Goal: Task Accomplishment & Management: Use online tool/utility

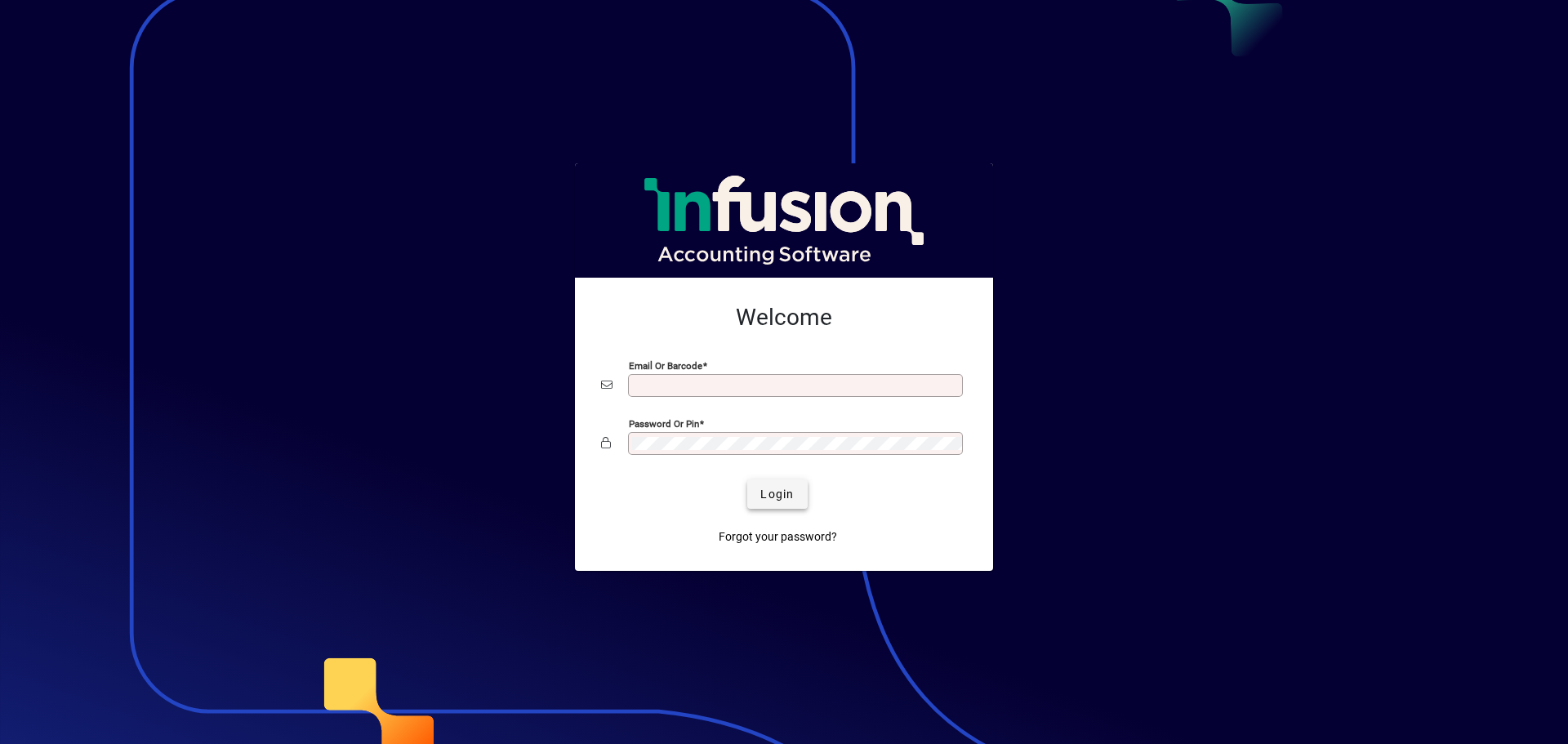
type input "**********"
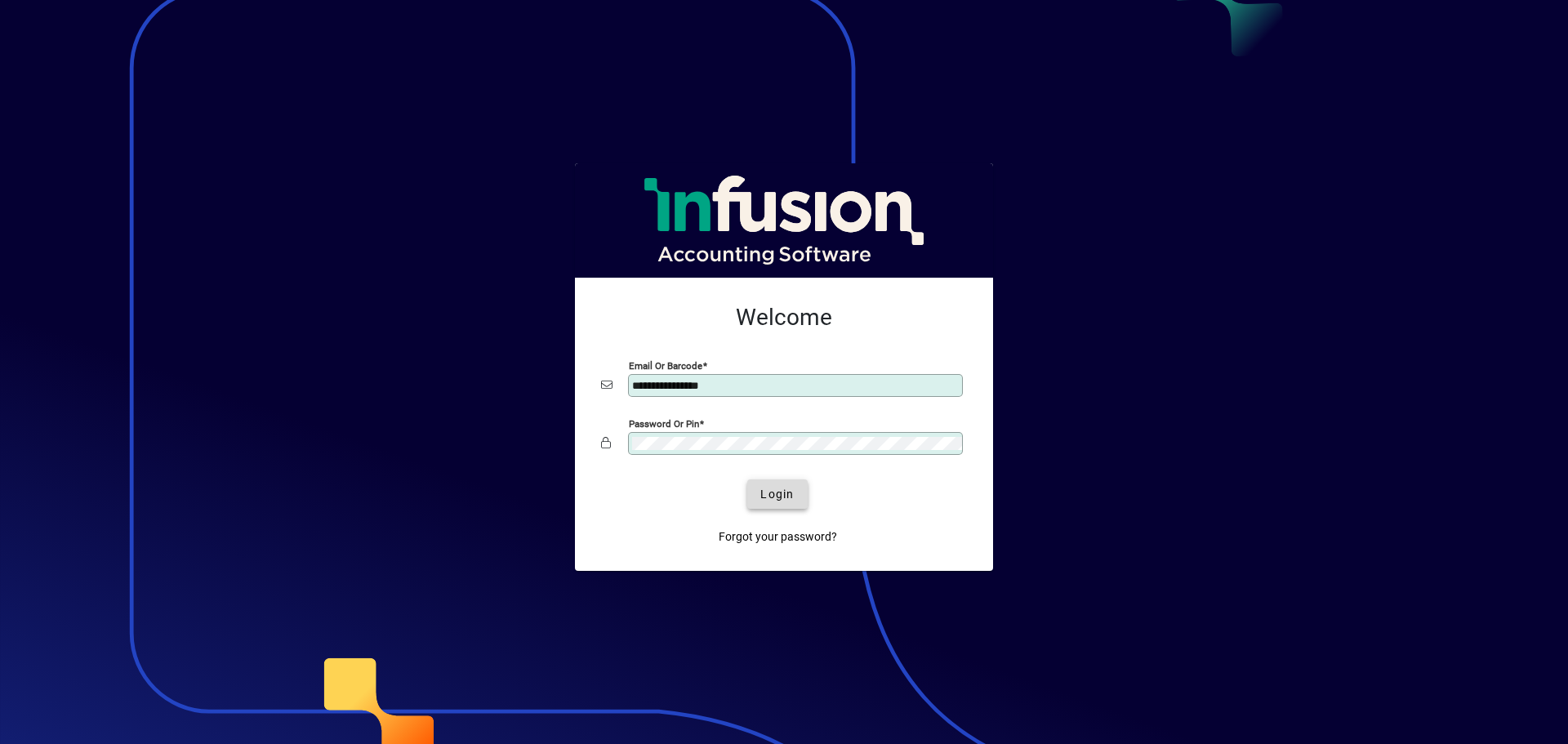
click at [765, 492] on span "Login" at bounding box center [776, 494] width 33 height 17
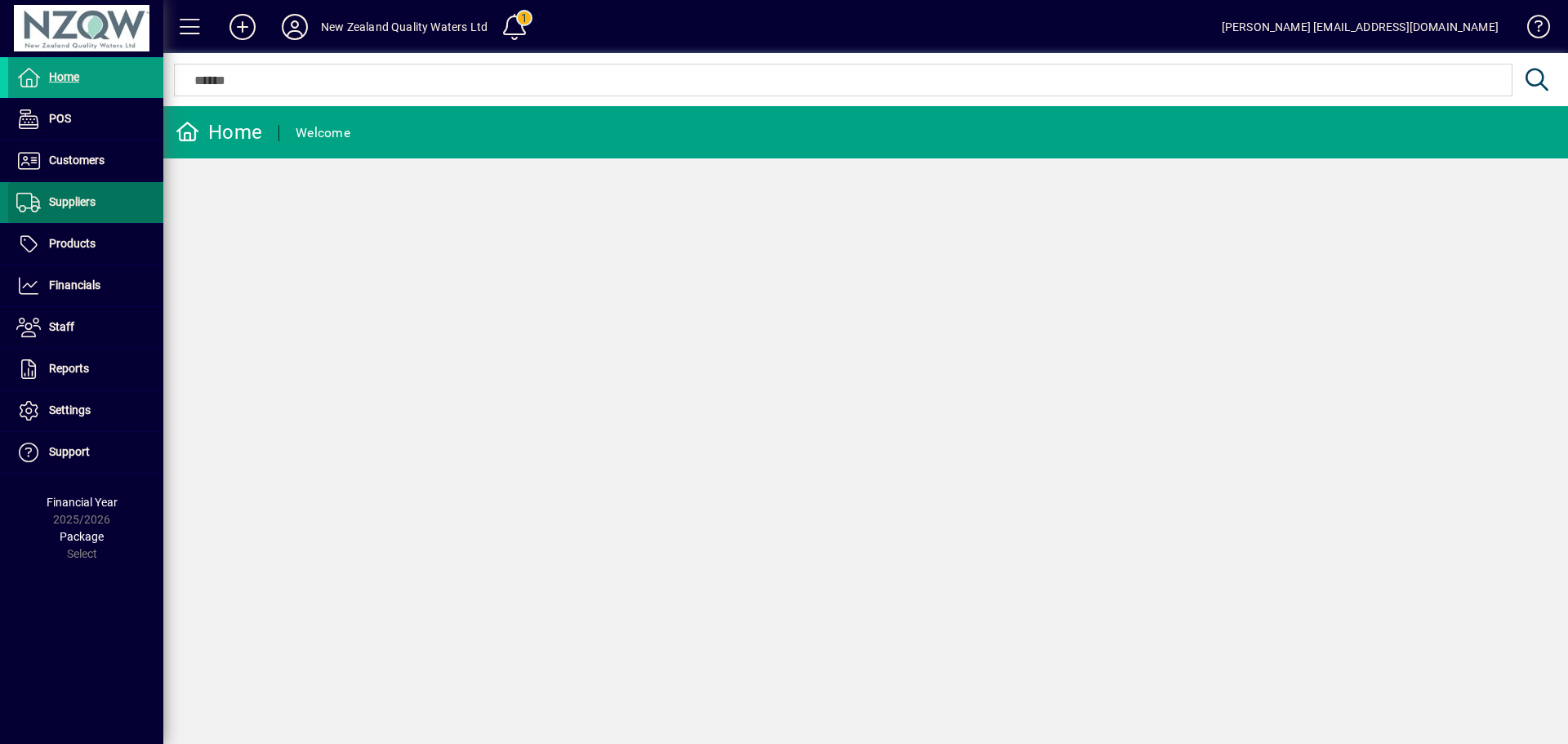
click at [95, 201] on span "Suppliers" at bounding box center [72, 201] width 47 height 13
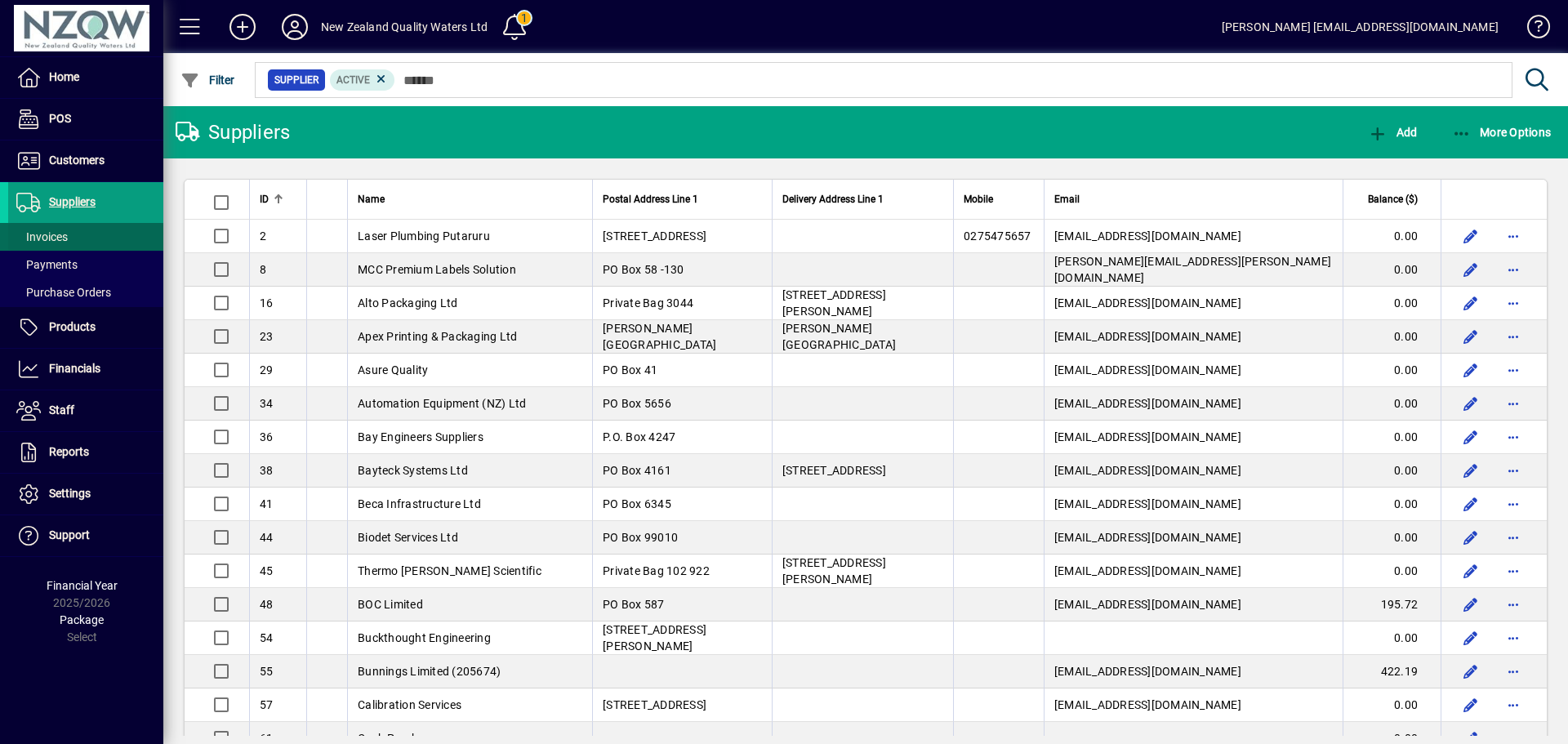
click at [95, 237] on span at bounding box center [86, 237] width 155 height 39
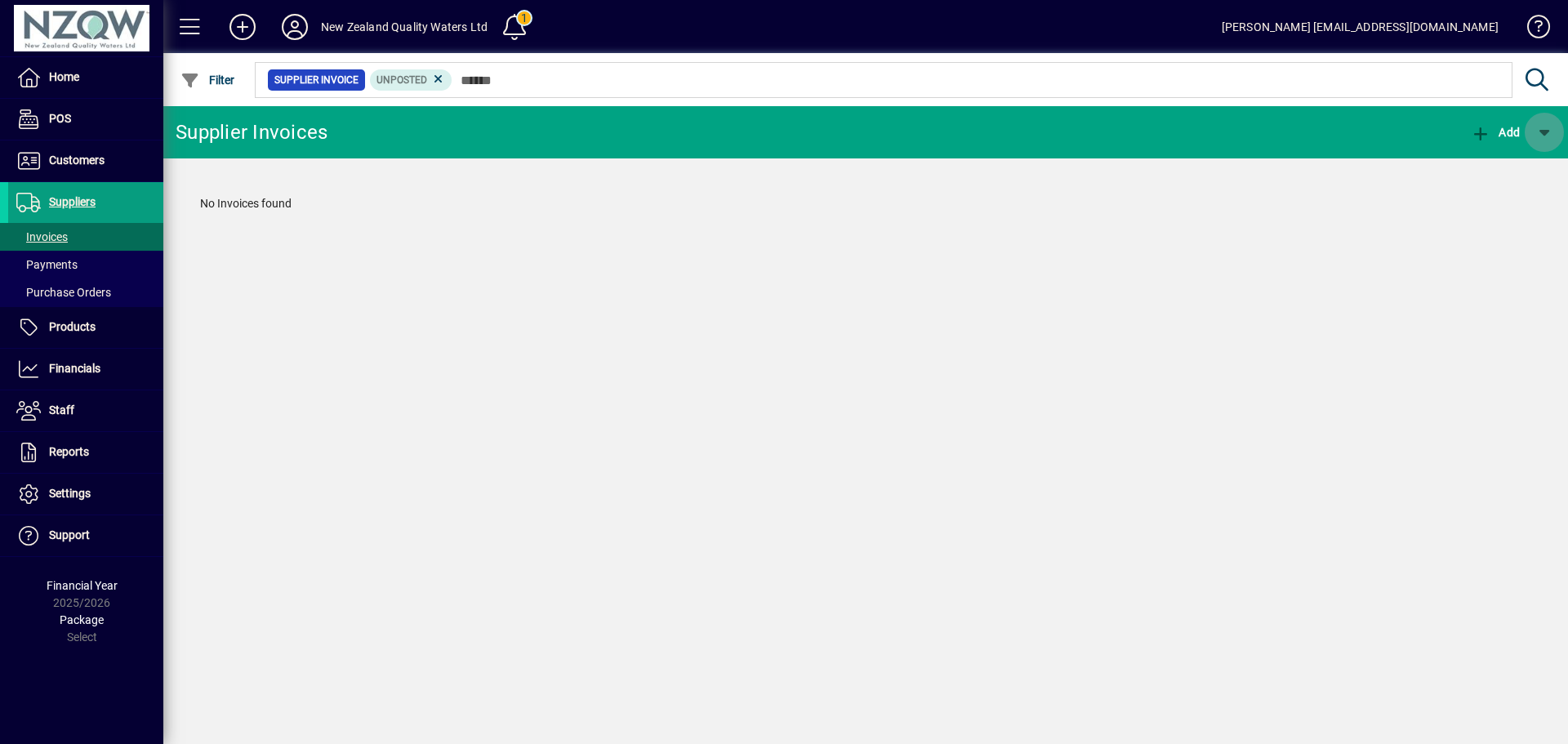
click at [1548, 133] on span "button" at bounding box center [1544, 132] width 39 height 39
click at [82, 203] on div at bounding box center [784, 372] width 1568 height 744
click at [1544, 139] on span "button" at bounding box center [1544, 132] width 39 height 39
drag, startPoint x: 925, startPoint y: 266, endPoint x: 677, endPoint y: 268, distance: 248.0
click at [924, 266] on div at bounding box center [784, 372] width 1568 height 744
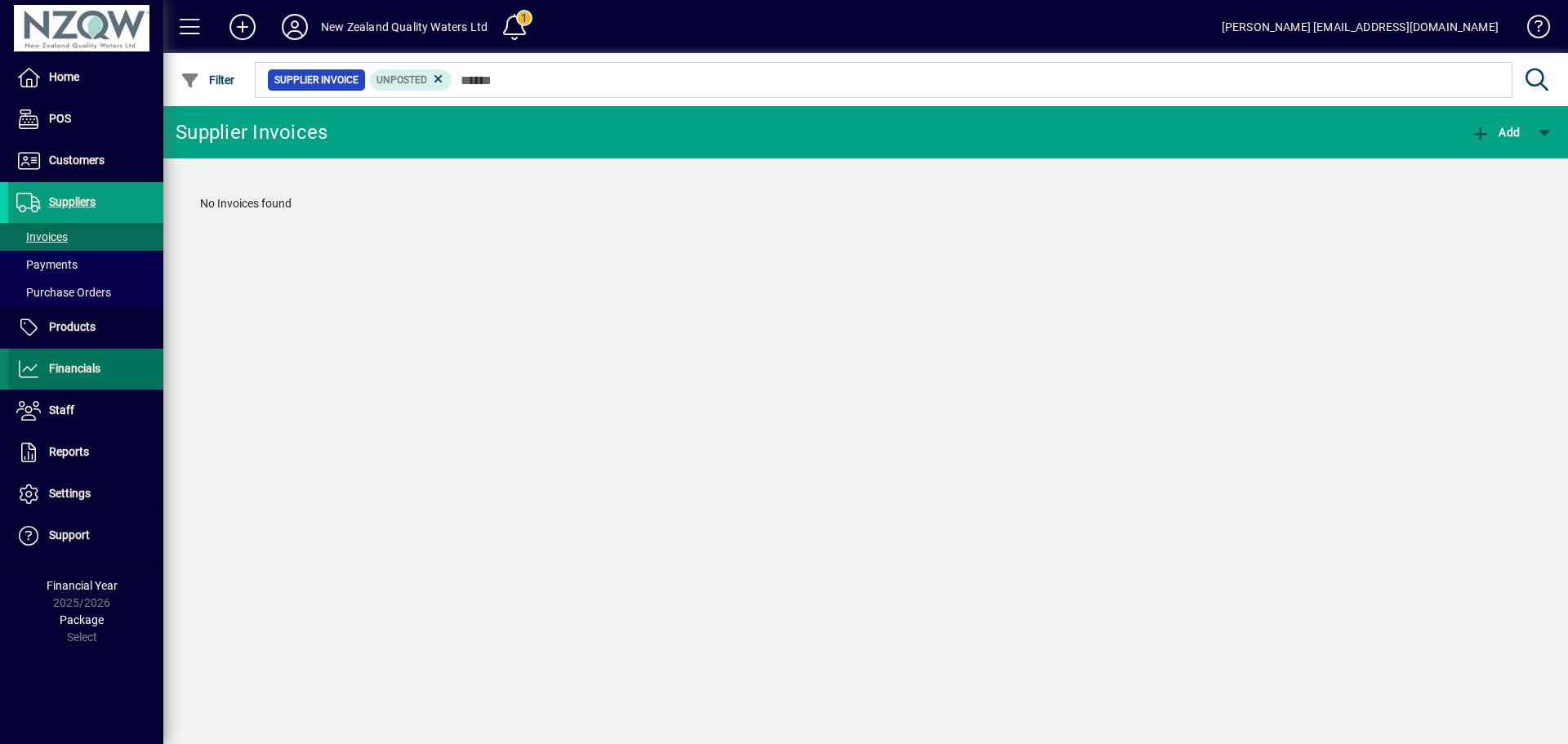
click at [84, 370] on span "Financials" at bounding box center [74, 368] width 51 height 13
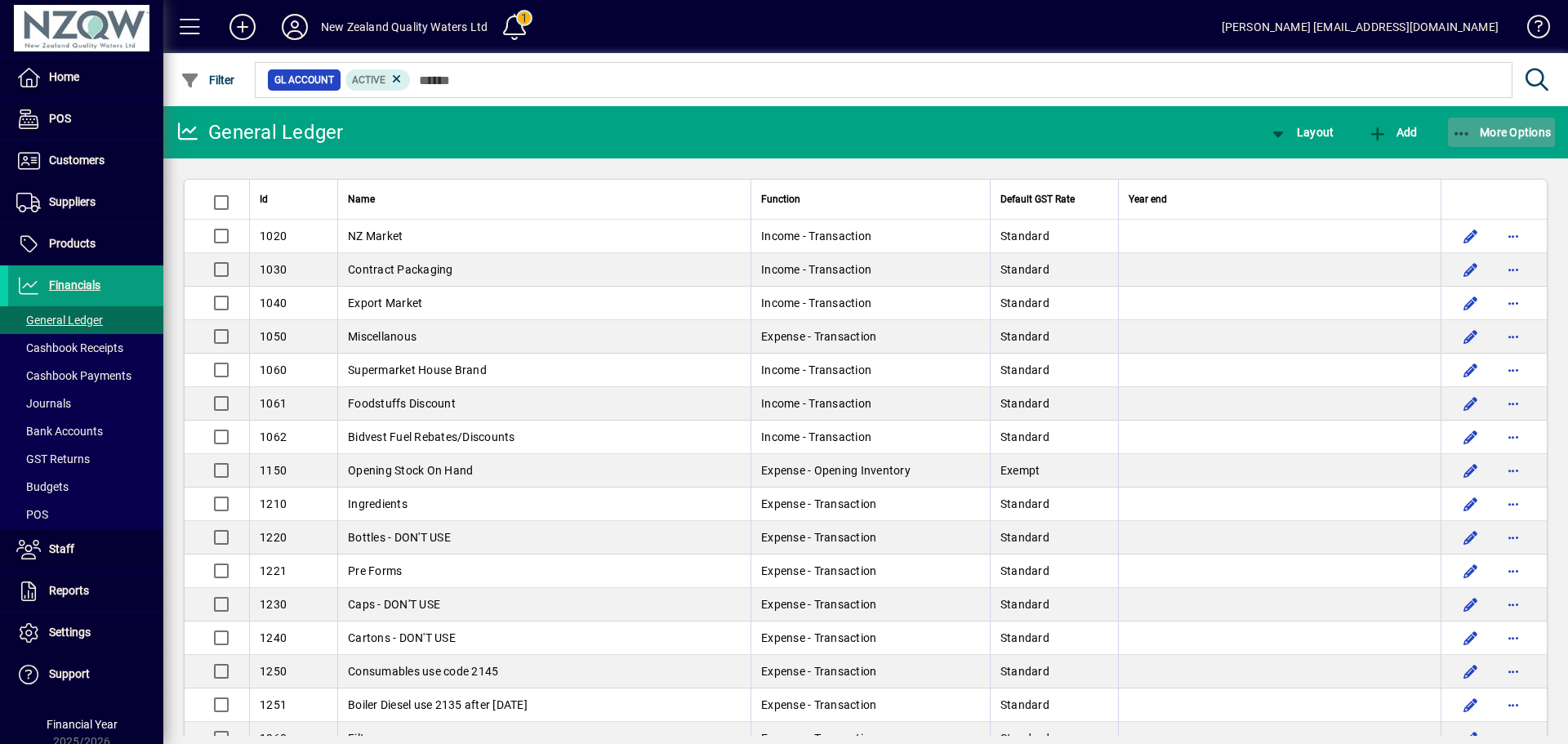
click at [1469, 134] on icon "button" at bounding box center [1462, 134] width 20 height 16
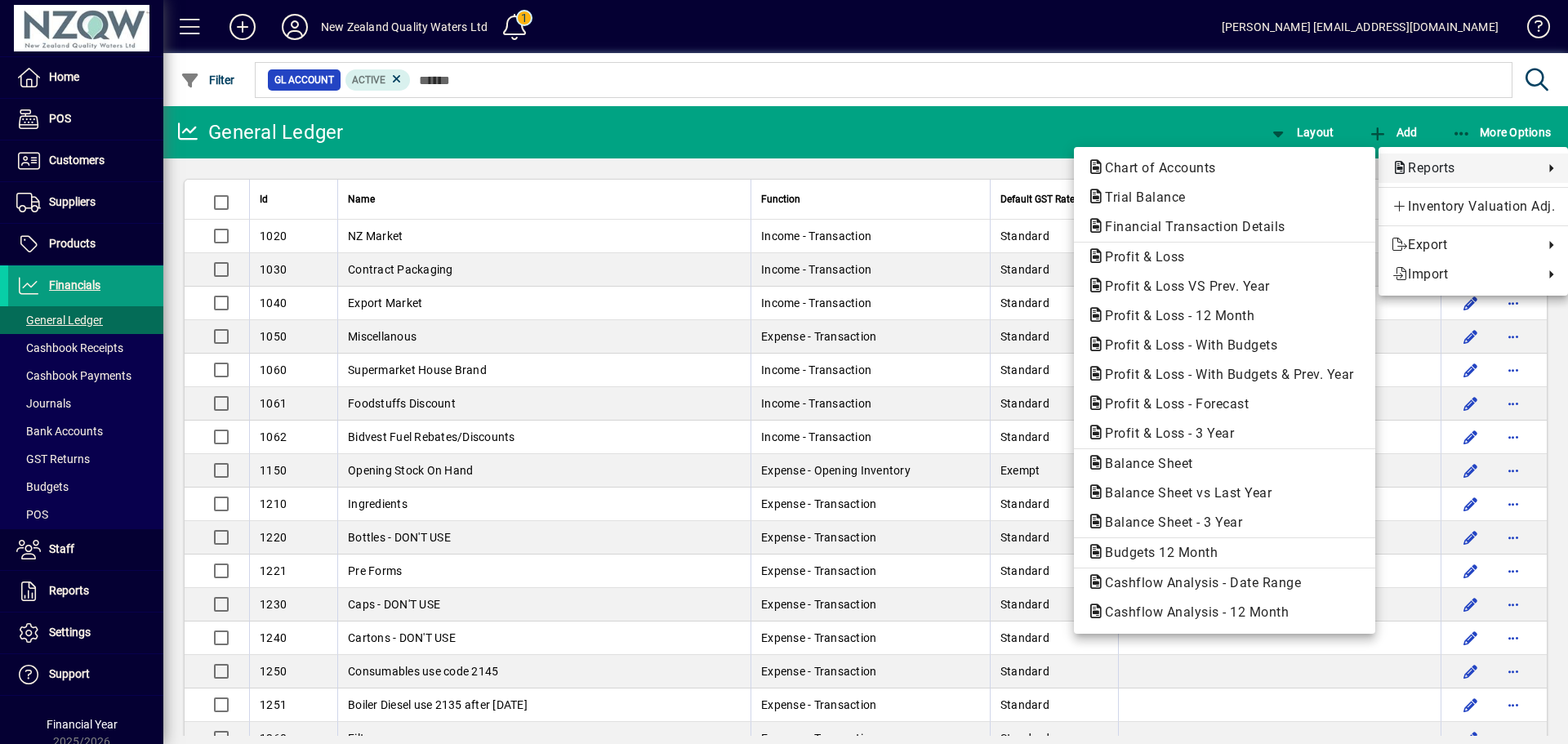
click at [1433, 168] on span "Reports" at bounding box center [1463, 168] width 144 height 20
click at [66, 197] on div at bounding box center [784, 372] width 1568 height 744
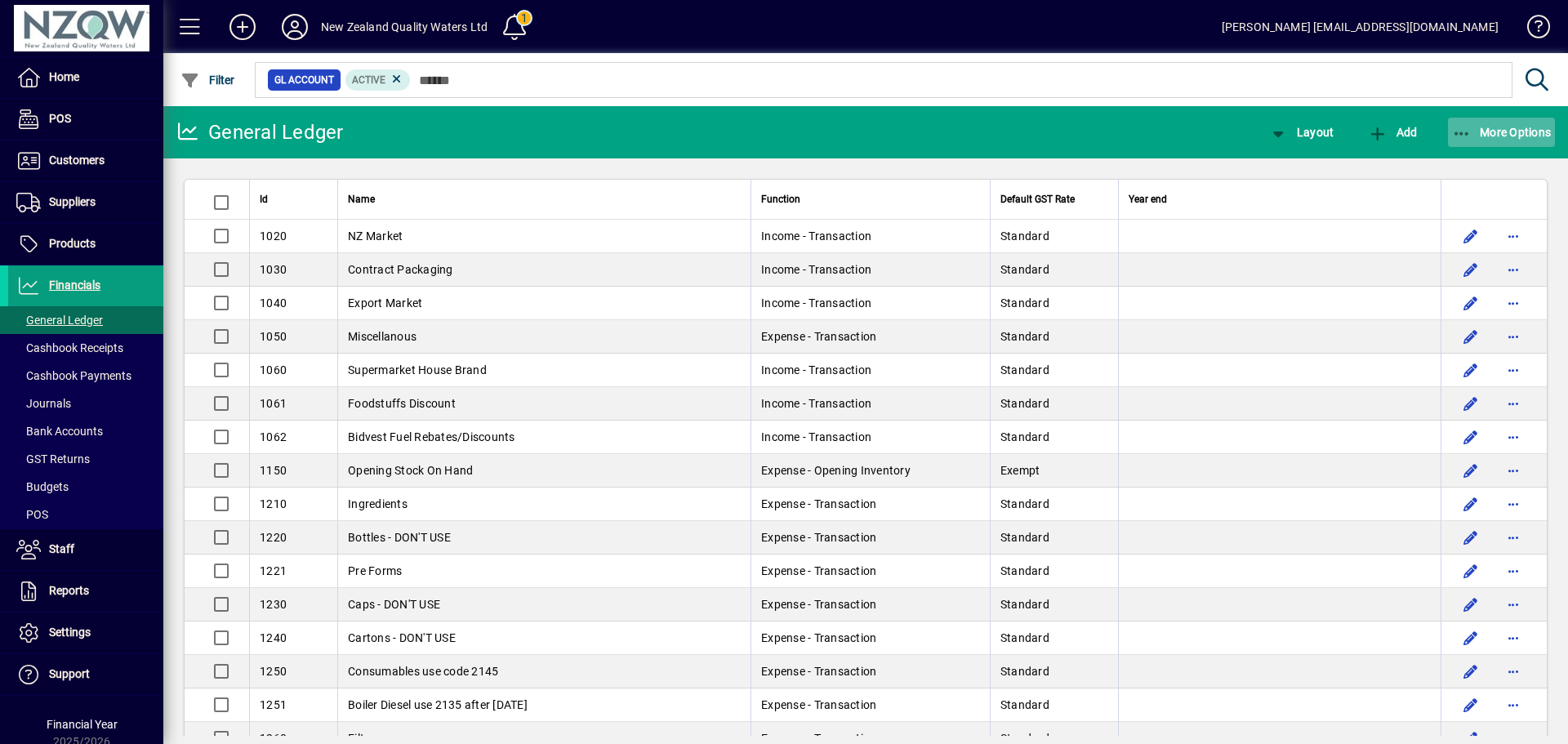
click at [1475, 134] on span "More Options" at bounding box center [1502, 132] width 100 height 13
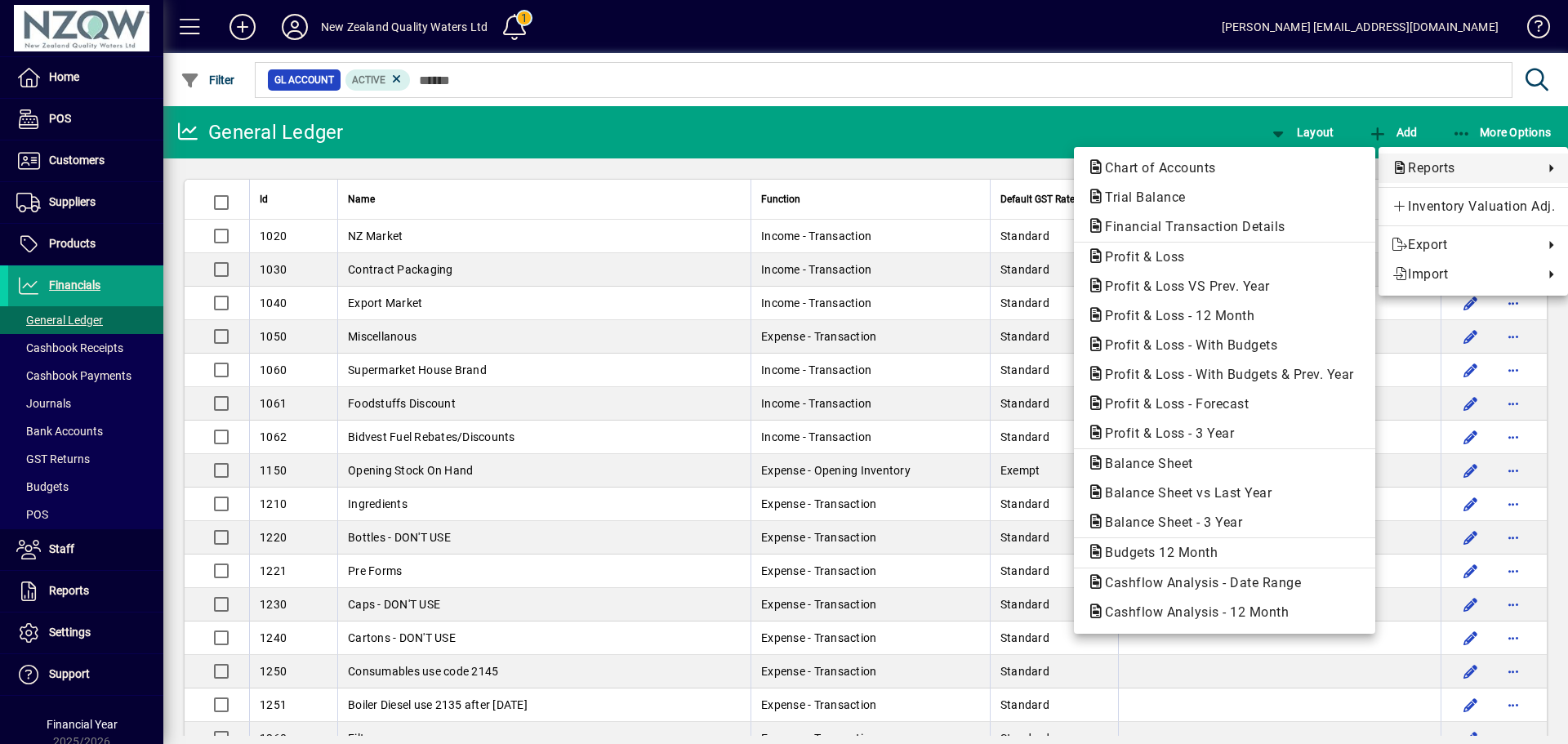
click at [60, 205] on div at bounding box center [784, 372] width 1568 height 744
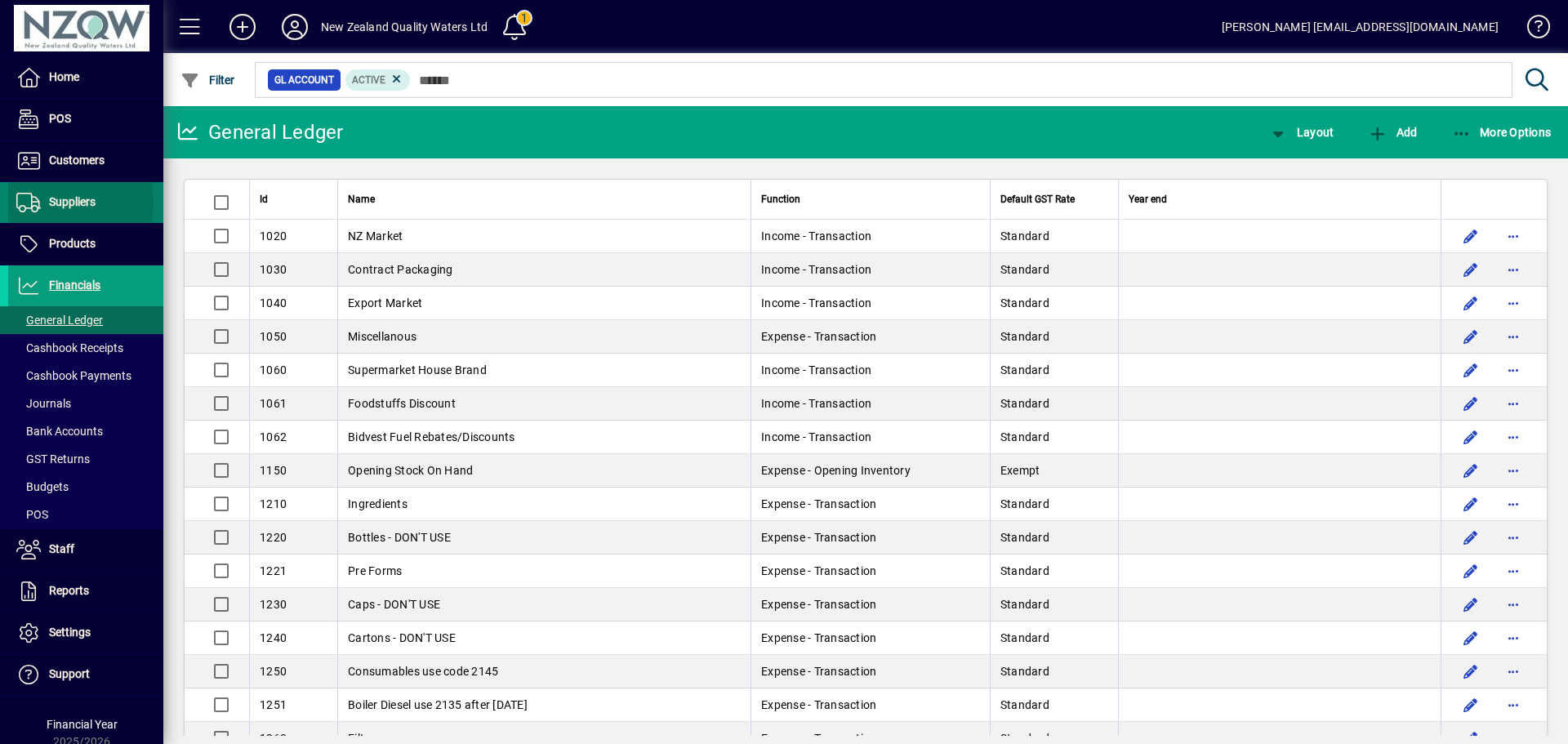
click at [61, 204] on span "Suppliers" at bounding box center [72, 201] width 47 height 13
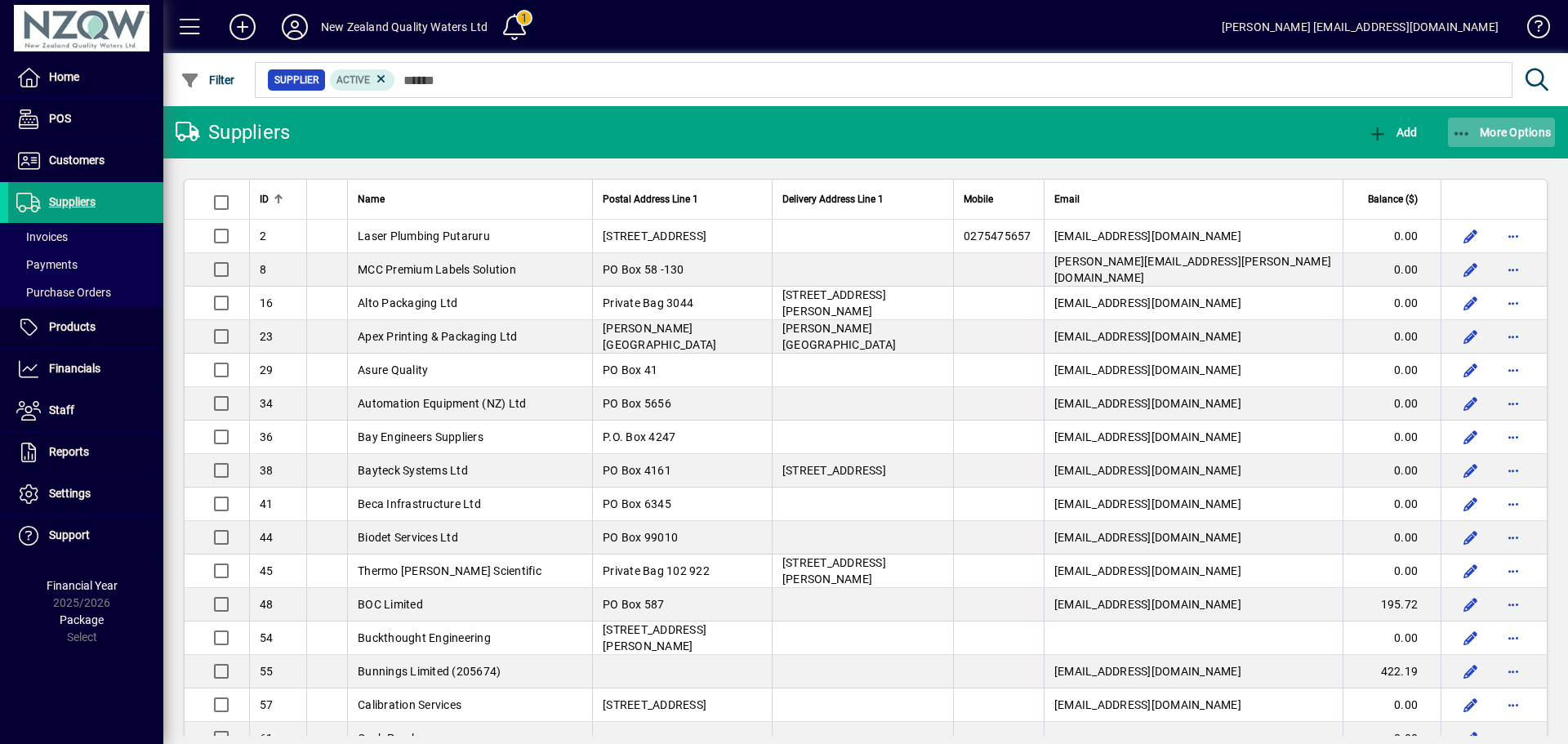
click at [1479, 126] on span "More Options" at bounding box center [1502, 132] width 100 height 13
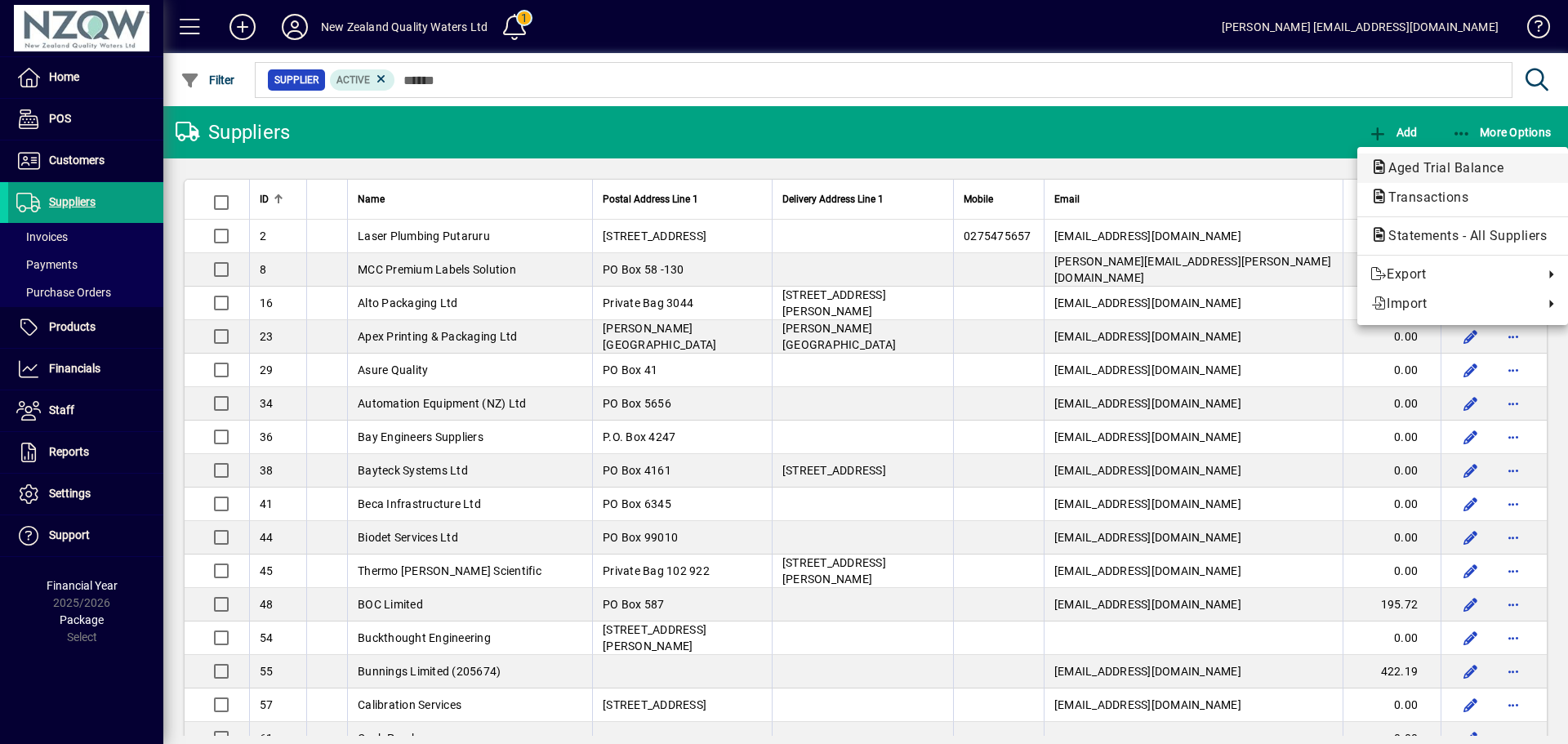
click at [1481, 165] on span "Aged Trial Balance" at bounding box center [1441, 168] width 141 height 15
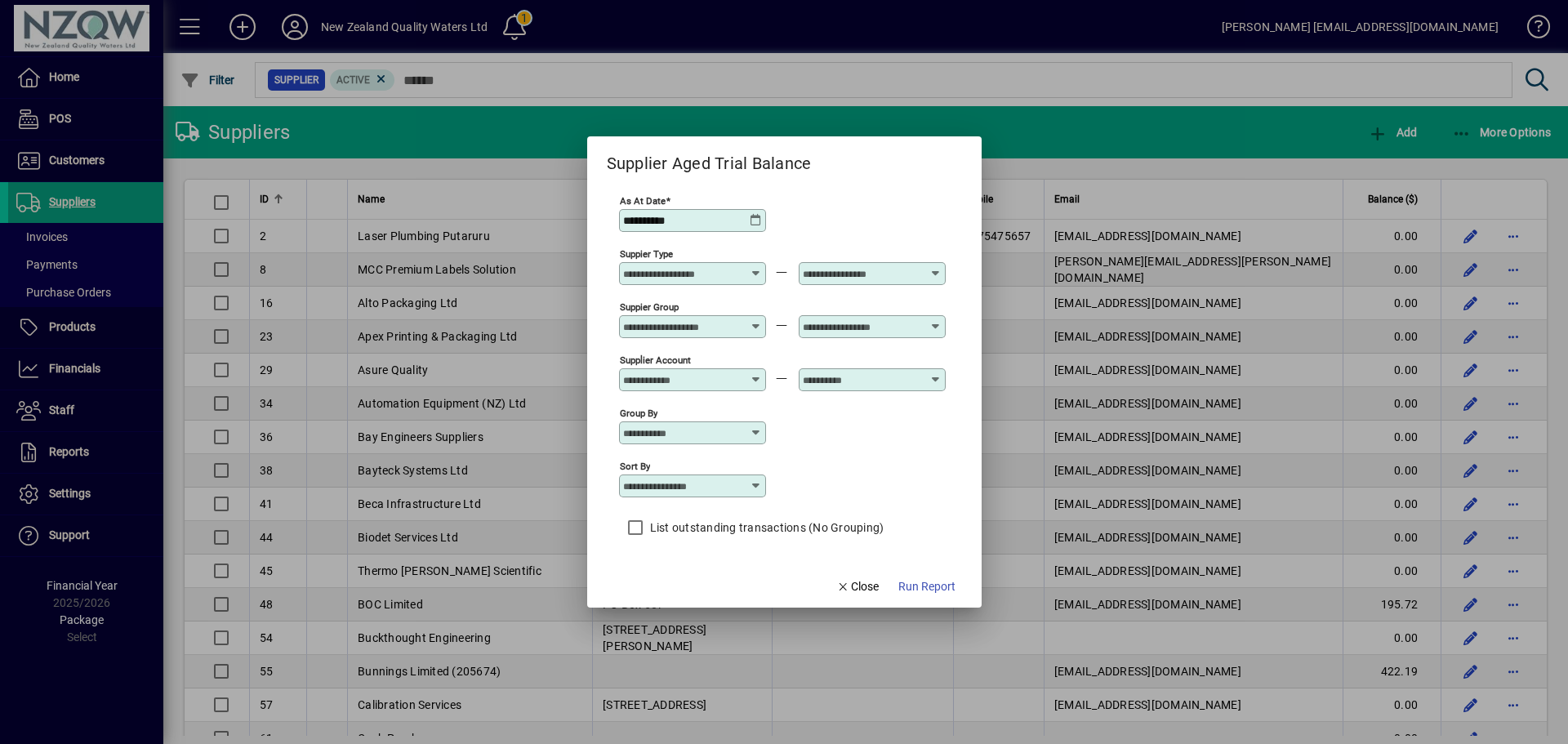
click at [931, 583] on span "Run Report" at bounding box center [926, 586] width 57 height 17
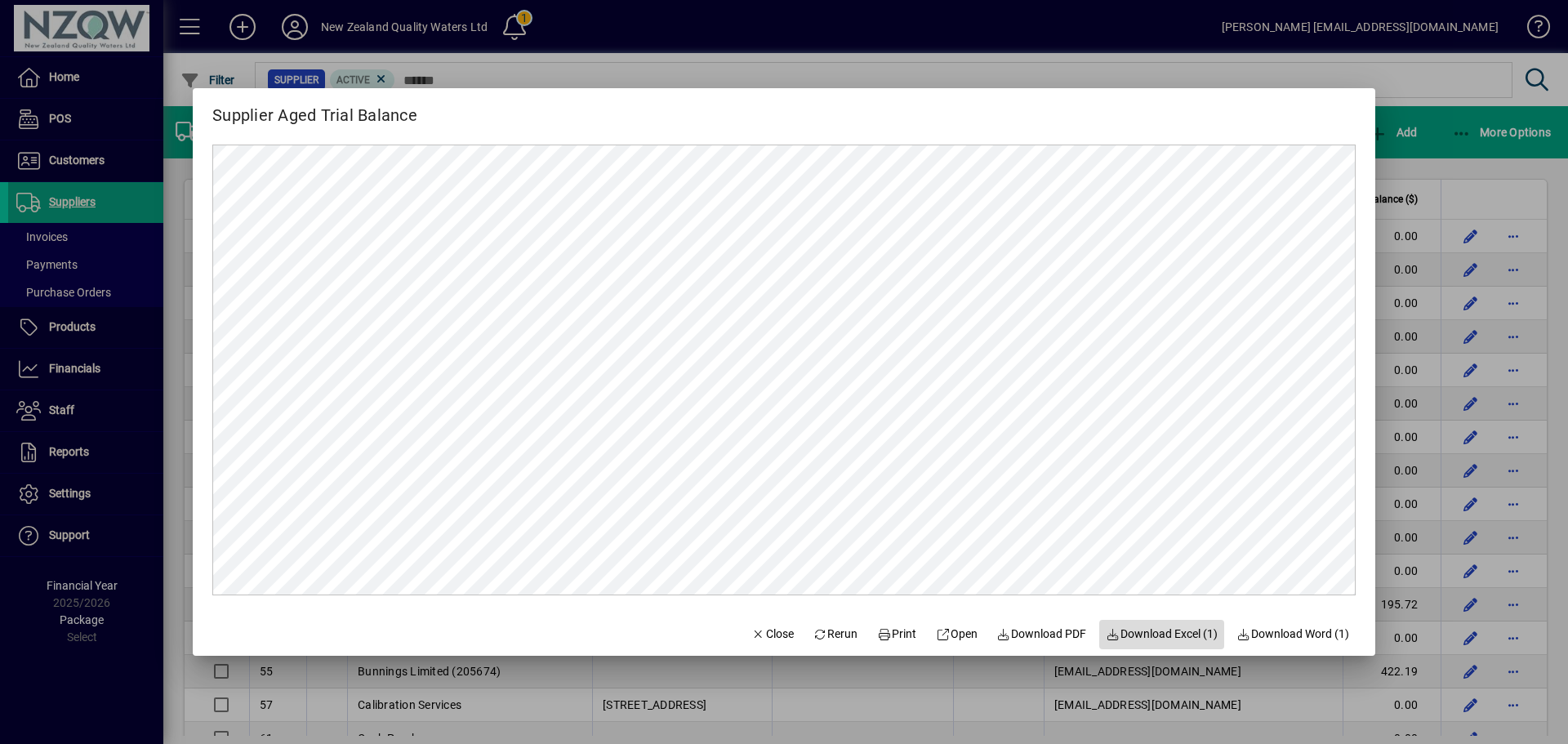
click at [1168, 637] on span "Download Excel (1)" at bounding box center [1162, 634] width 112 height 17
click at [756, 630] on span "Close" at bounding box center [773, 634] width 43 height 17
